Goal: Task Accomplishment & Management: Use online tool/utility

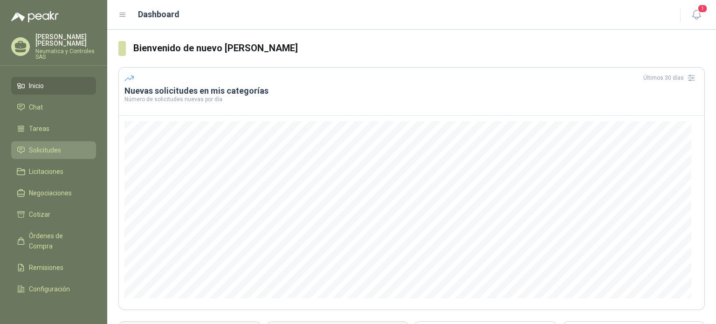
click at [43, 145] on span "Solicitudes" at bounding box center [45, 150] width 32 height 10
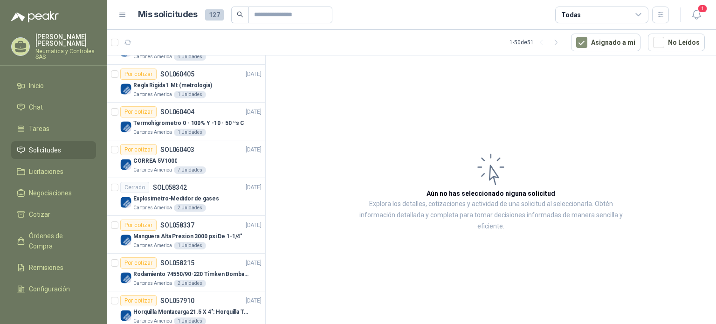
scroll to position [128, 0]
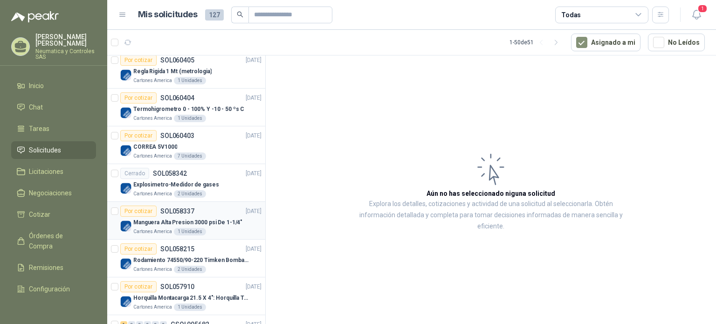
click at [203, 228] on div "Cartones America 1 Unidades" at bounding box center [197, 231] width 128 height 7
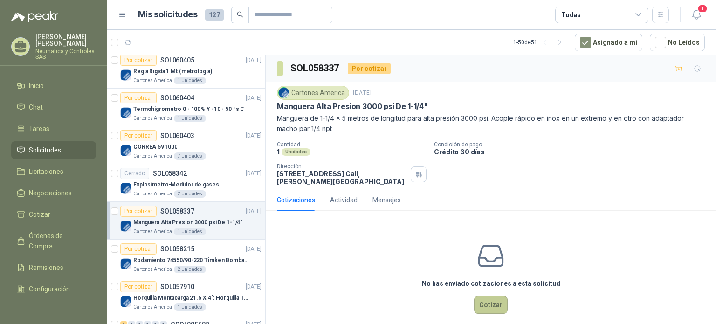
click at [483, 309] on button "Cotizar" at bounding box center [491, 305] width 34 height 18
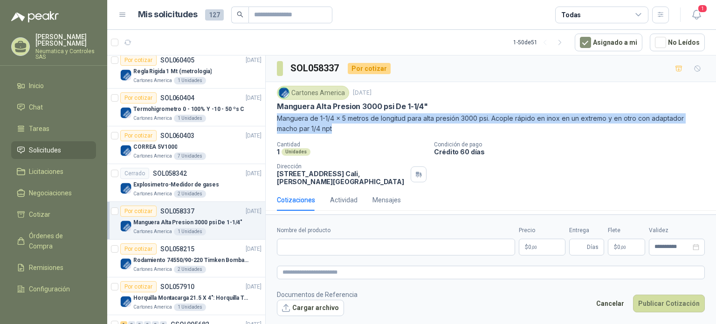
drag, startPoint x: 278, startPoint y: 117, endPoint x: 337, endPoint y: 127, distance: 60.5
click at [337, 127] on p "Manguera de 1-1/4 x 5 metros de longitud para alta presión 3000 psi. Acople ráp…" at bounding box center [491, 123] width 428 height 21
copy p "Manguera de 1-1/4 x 5 metros de longitud para alta presión 3000 psi. Acople ráp…"
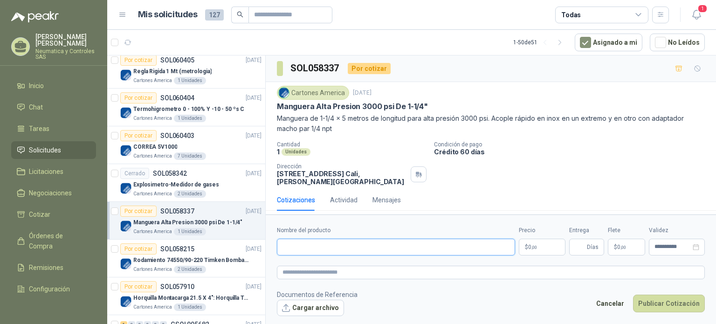
click at [304, 246] on input "Nombre del producto" at bounding box center [396, 247] width 238 height 17
click at [293, 272] on textarea at bounding box center [491, 273] width 428 height 14
paste textarea "**********"
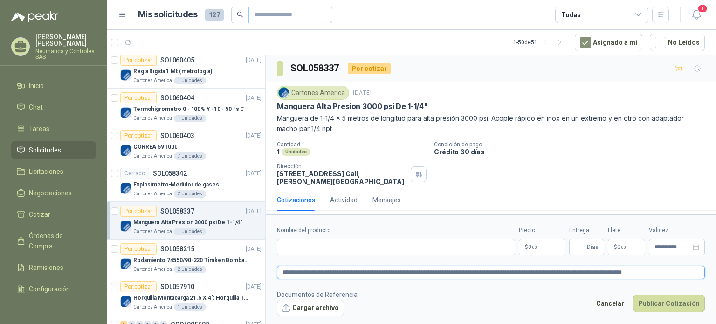
type textarea "**********"
click at [537, 246] on p "$ 0 ,00" at bounding box center [542, 247] width 47 height 17
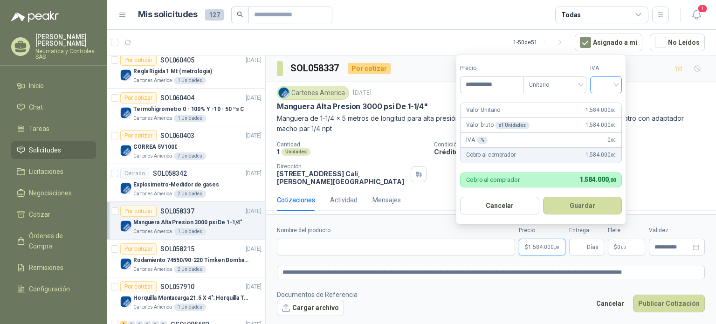
type input "**********"
click at [616, 83] on input "search" at bounding box center [606, 84] width 21 height 14
click at [606, 104] on div "19%" at bounding box center [607, 104] width 17 height 10
click at [571, 206] on button "Guardar" at bounding box center [584, 206] width 80 height 18
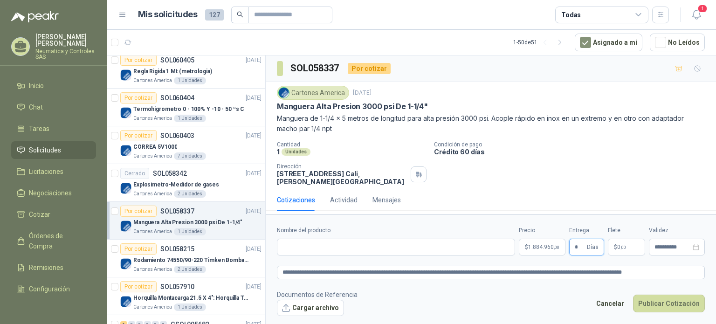
type input "*"
click at [520, 296] on footer "Documentos de Referencia Cargar archivo Cancelar Publicar Cotización" at bounding box center [491, 302] width 428 height 27
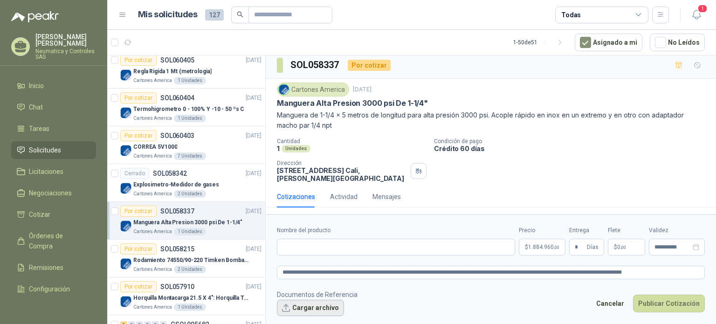
click at [311, 309] on button "Cargar archivo" at bounding box center [310, 308] width 67 height 17
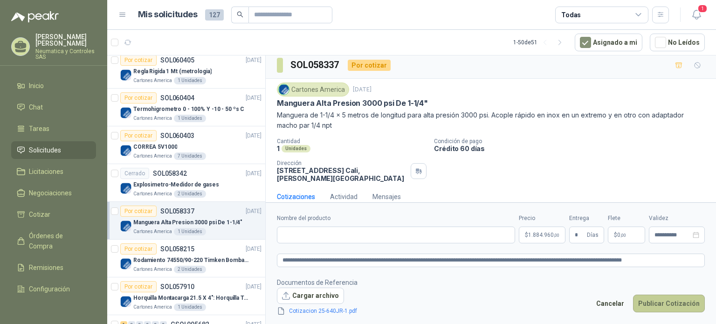
click at [667, 297] on button "Publicar Cotización" at bounding box center [669, 304] width 72 height 18
paste input "**********"
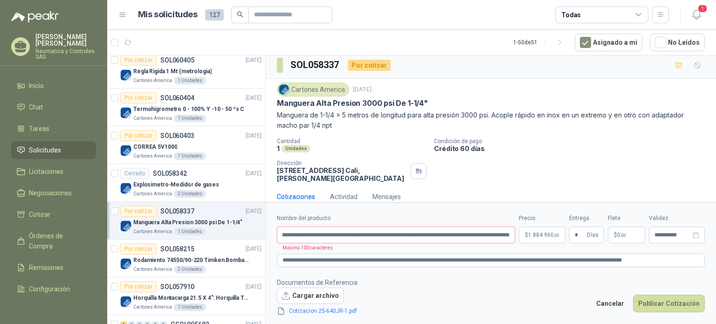
scroll to position [0, 41]
click at [633, 295] on button "Publicar Cotización" at bounding box center [669, 304] width 72 height 18
click at [679, 295] on button "Publicar Cotización" at bounding box center [669, 304] width 72 height 18
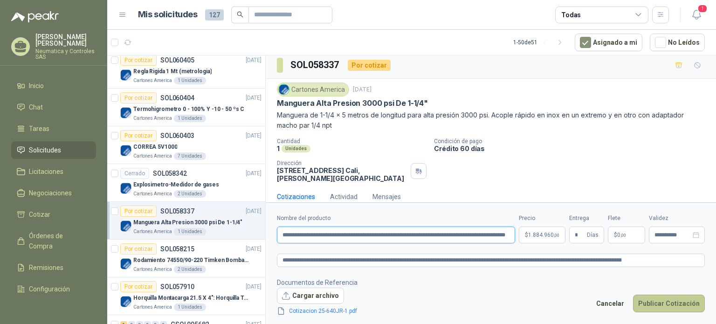
type input "**********"
click at [688, 306] on button "Publicar Cotización" at bounding box center [669, 304] width 72 height 18
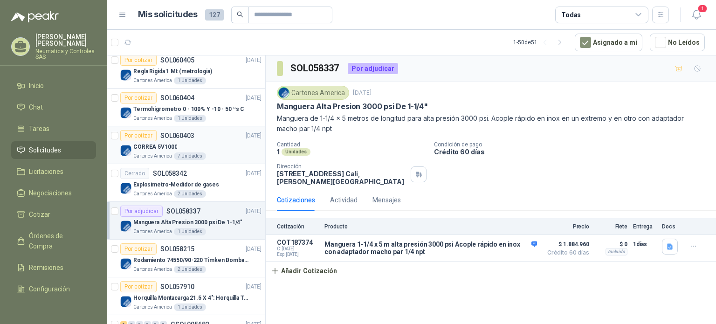
click at [220, 143] on div "CORREA 5V1000" at bounding box center [197, 146] width 128 height 11
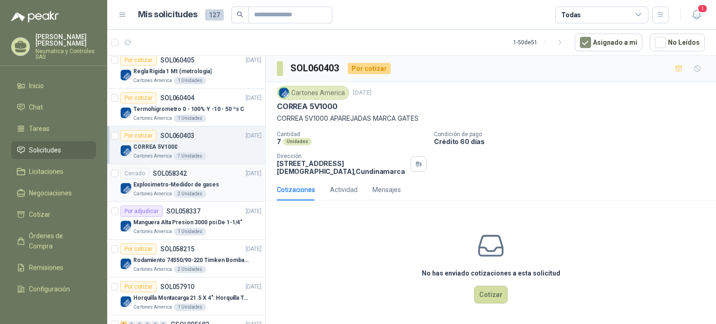
click at [209, 192] on div "Cartones America 2 Unidades" at bounding box center [197, 193] width 128 height 7
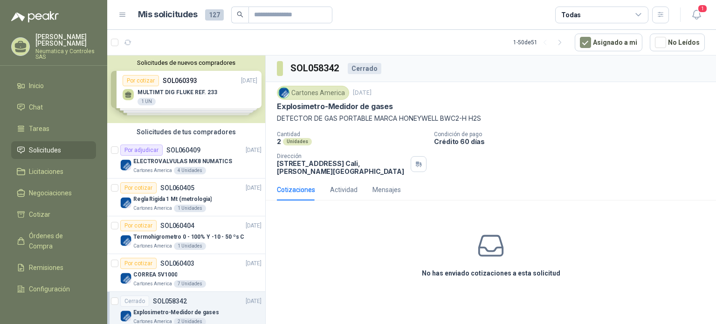
click at [197, 91] on div "Solicitudes de nuevos compradores Por cotizar SOL060393 [DATE] MULTIMT DIG FLUK…" at bounding box center [186, 89] width 158 height 68
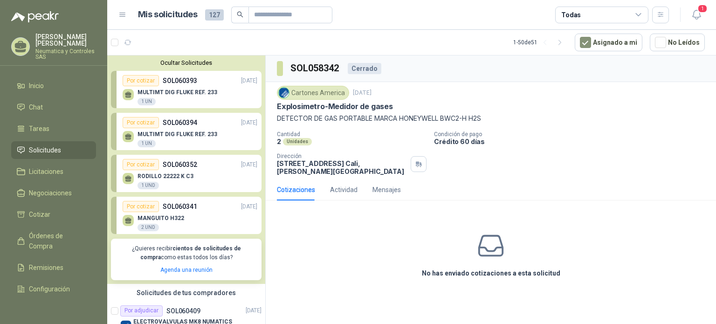
click at [197, 91] on p "MULTIMT DIG FLUKE REF. 233" at bounding box center [178, 92] width 80 height 7
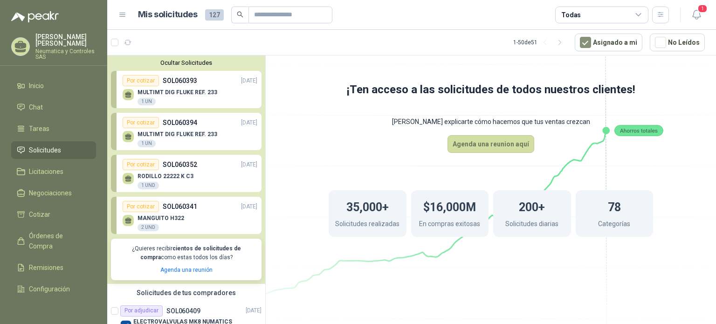
click at [67, 145] on li "Solicitudes" at bounding box center [54, 150] width 74 height 10
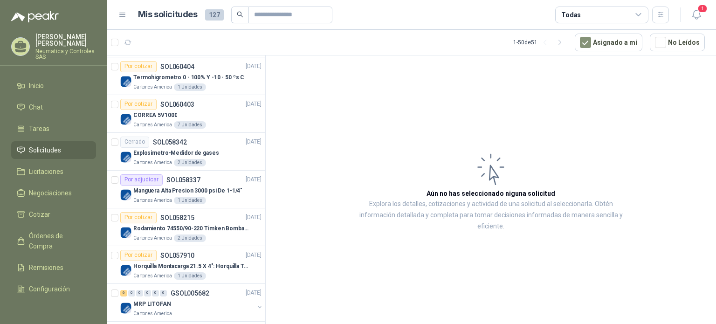
scroll to position [320, 0]
click at [699, 11] on span "1" at bounding box center [702, 8] width 10 height 9
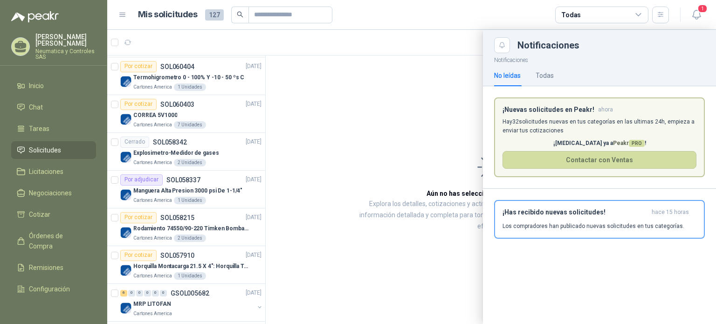
click at [617, 124] on p "Hay 32 solicitudes nuevas en tus categorías en las ultimas 24h, empieza a envia…" at bounding box center [599, 126] width 194 height 18
click at [573, 126] on p "Hay 32 solicitudes nuevas en tus categorías en las ultimas 24h, empieza a envia…" at bounding box center [599, 126] width 194 height 18
click at [567, 215] on h3 "¡Has recibido nuevas solicitudes!" at bounding box center [574, 212] width 145 height 8
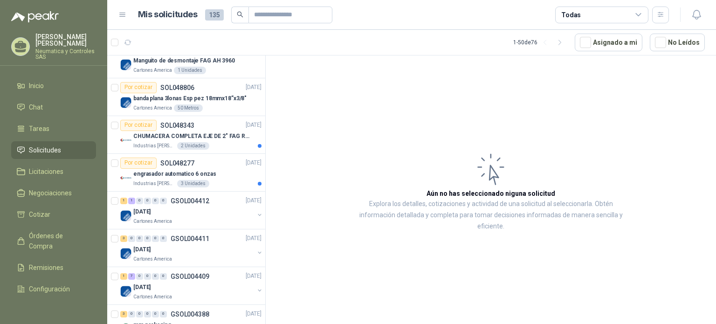
scroll to position [1277, 0]
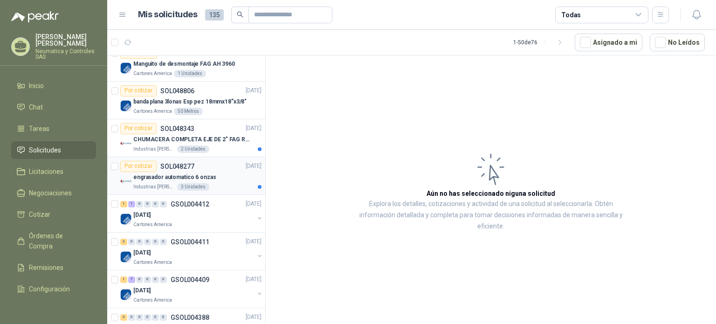
click at [177, 172] on div "engrasador automatico 6 onzas" at bounding box center [197, 177] width 128 height 11
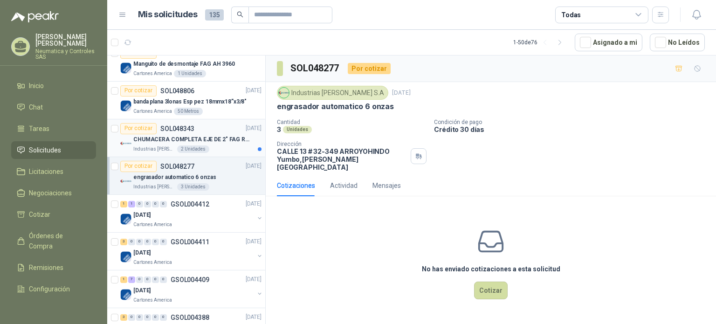
click at [193, 145] on div "2 Unidades" at bounding box center [193, 148] width 32 height 7
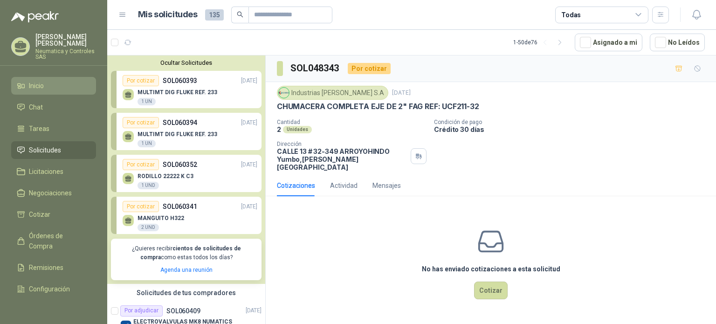
click at [31, 81] on span "Inicio" at bounding box center [36, 86] width 15 height 10
